Goal: Navigation & Orientation: Find specific page/section

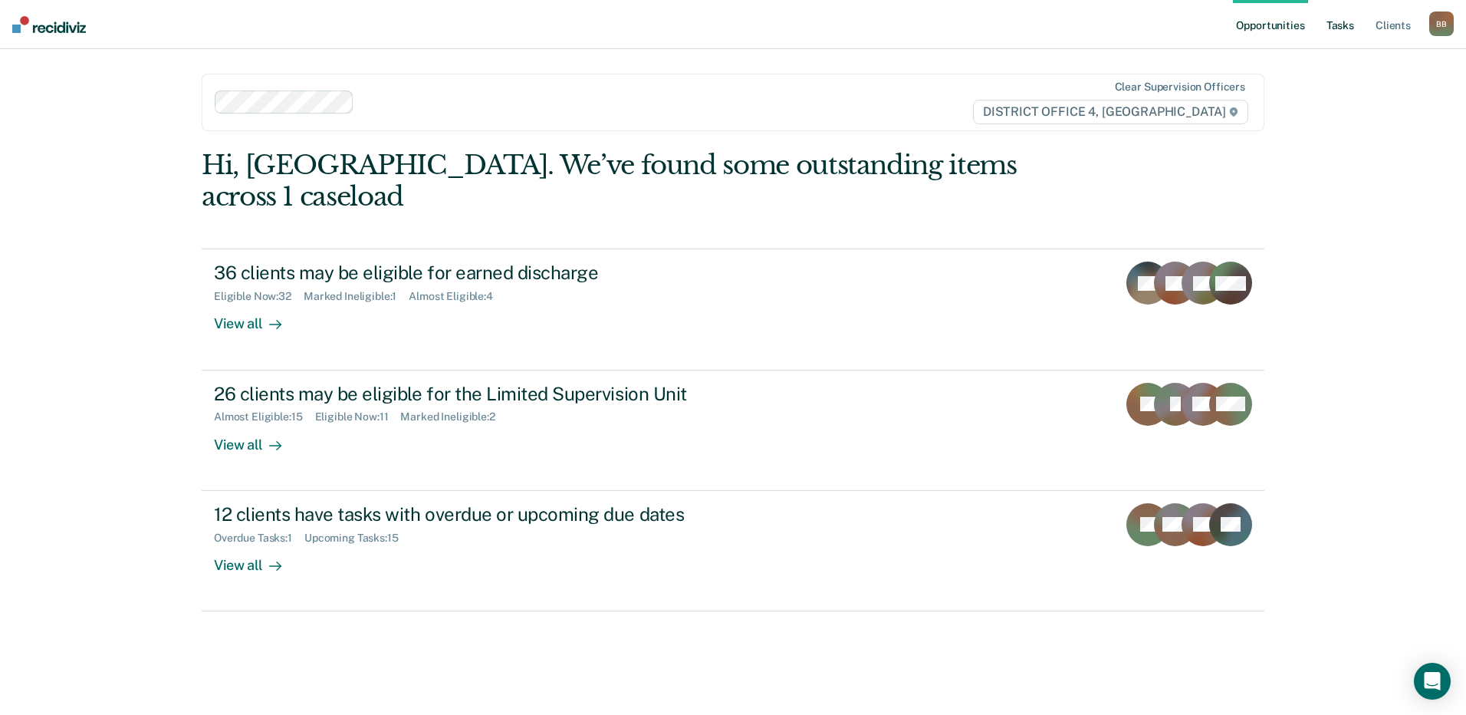
click at [1340, 25] on link "Tasks" at bounding box center [1340, 24] width 34 height 49
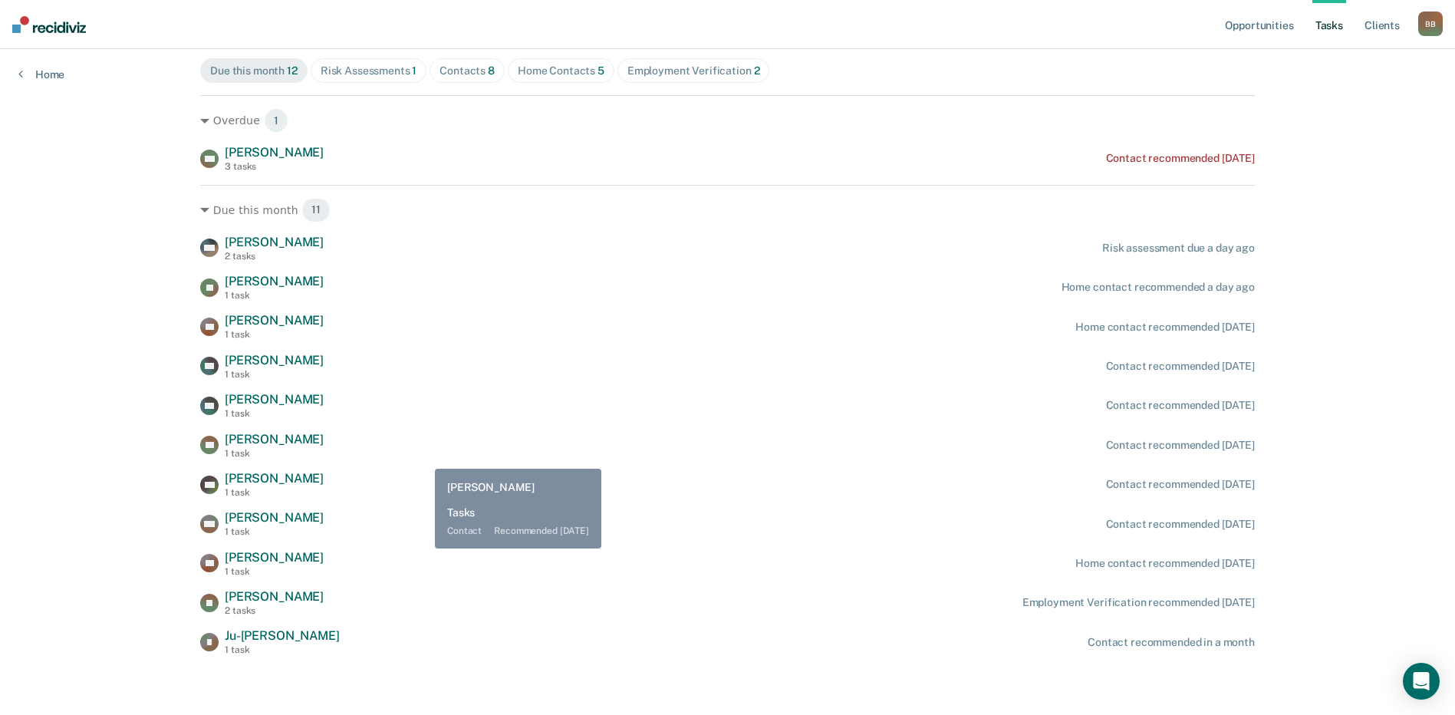
scroll to position [181, 0]
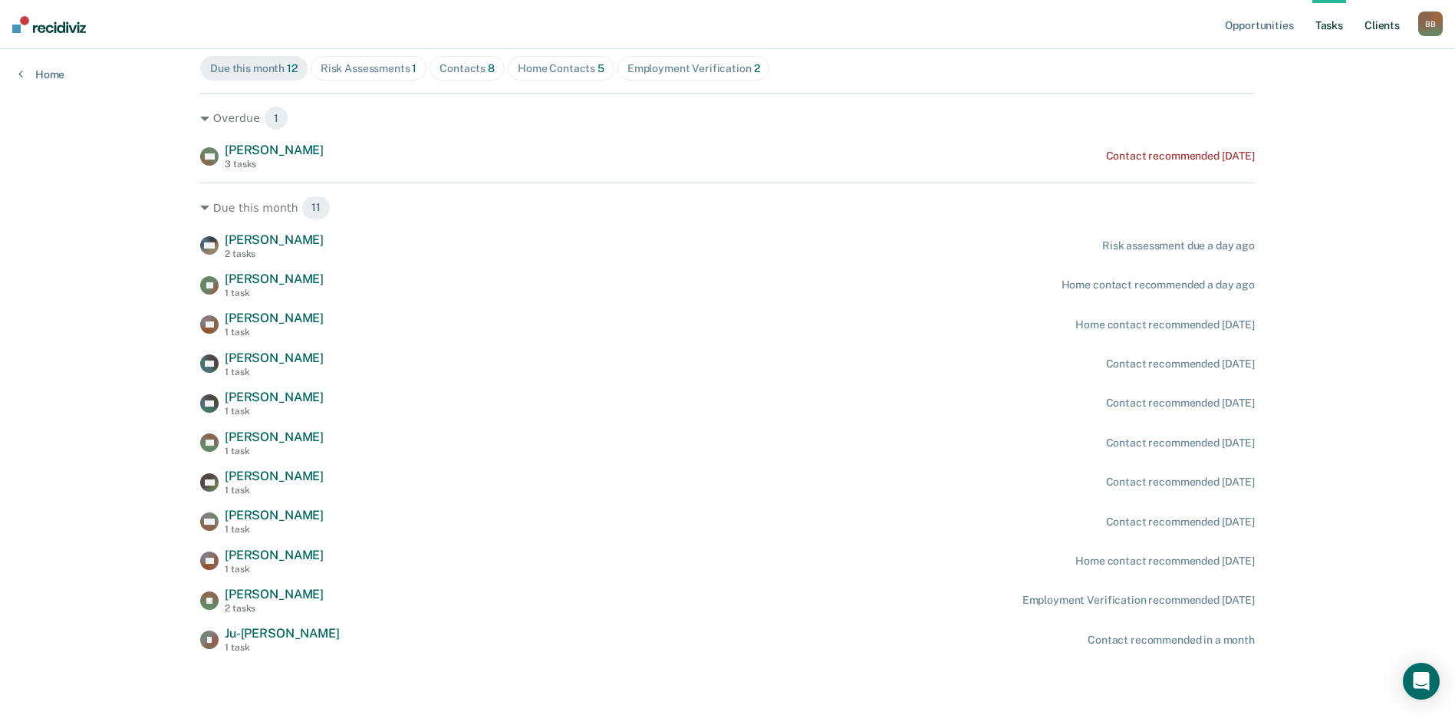
click at [1376, 31] on link "Client s" at bounding box center [1381, 24] width 41 height 49
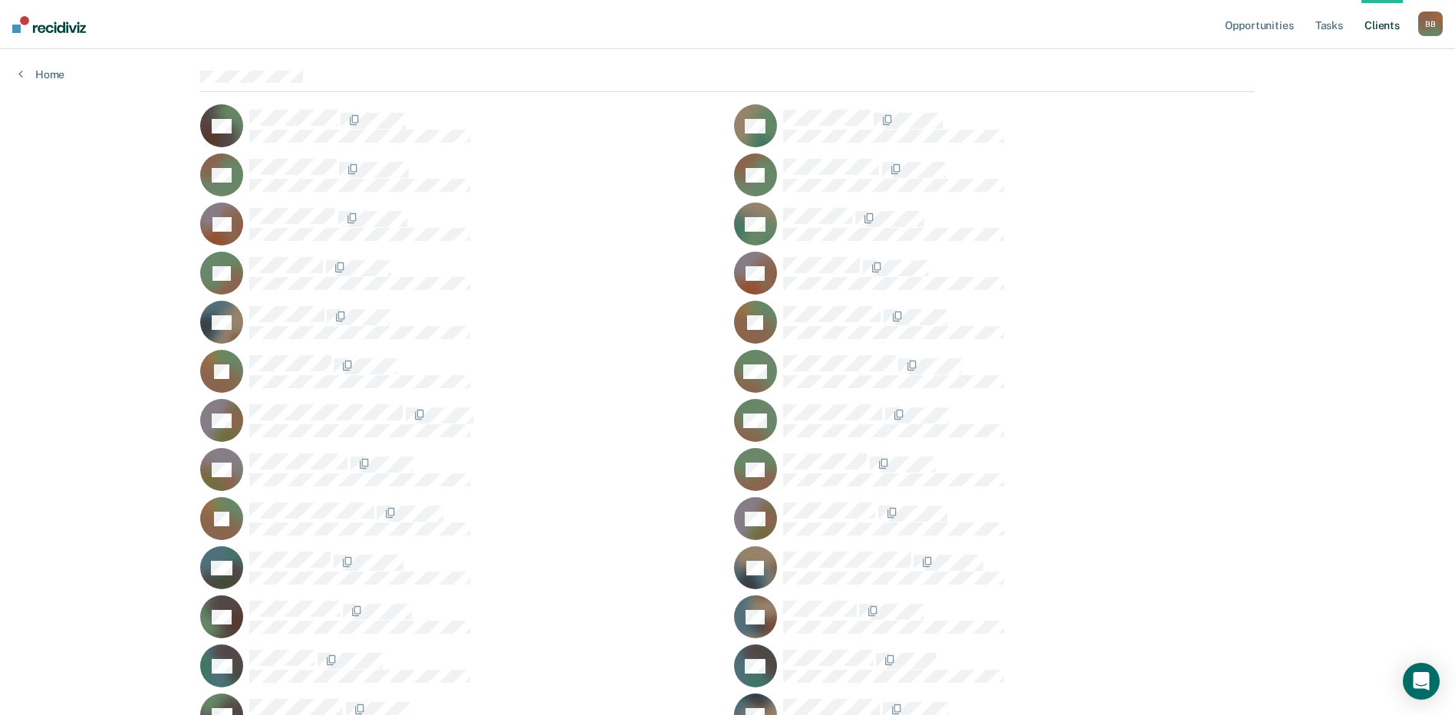
scroll to position [153, 0]
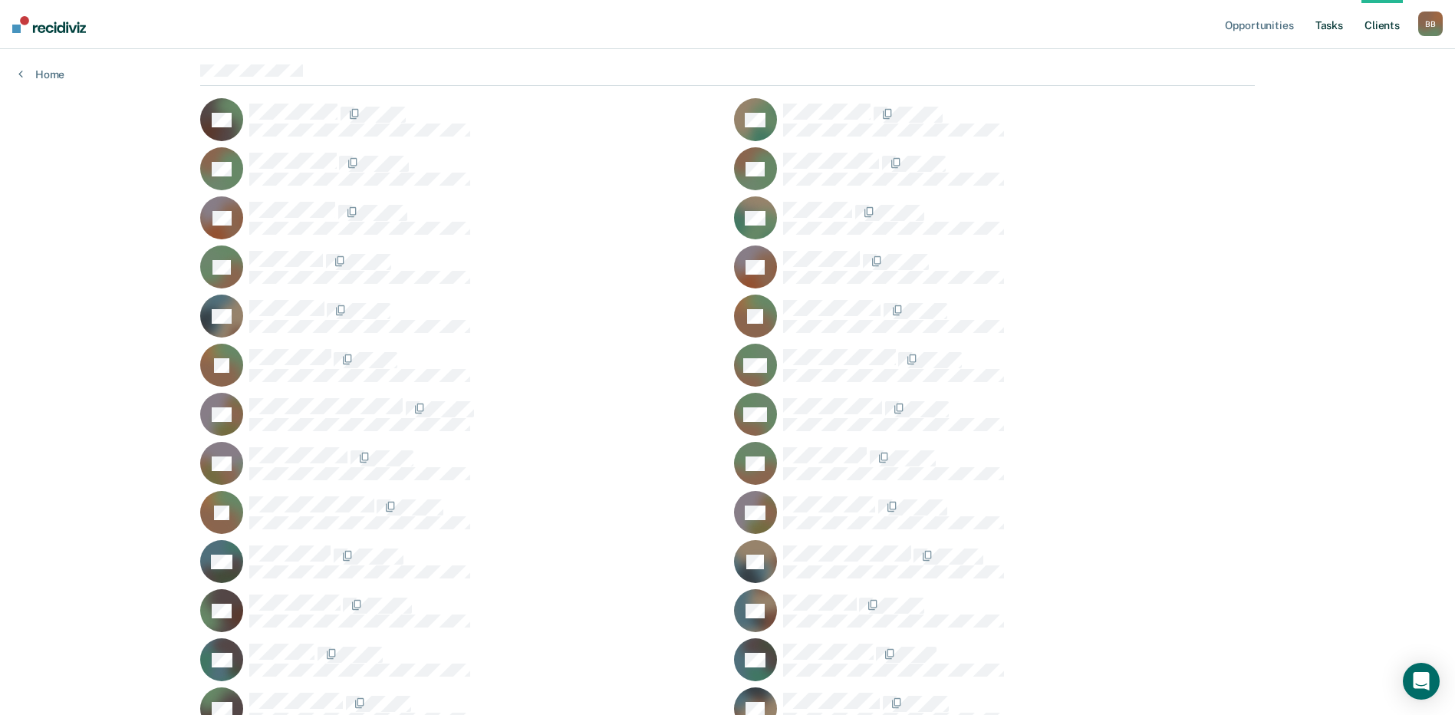
click at [1330, 28] on link "Tasks" at bounding box center [1329, 24] width 34 height 49
